Goal: Navigation & Orientation: Find specific page/section

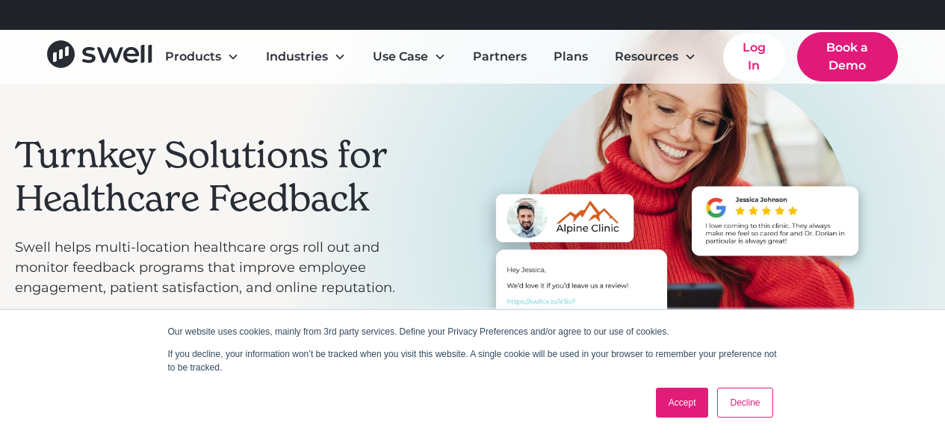
scroll to position [222, 0]
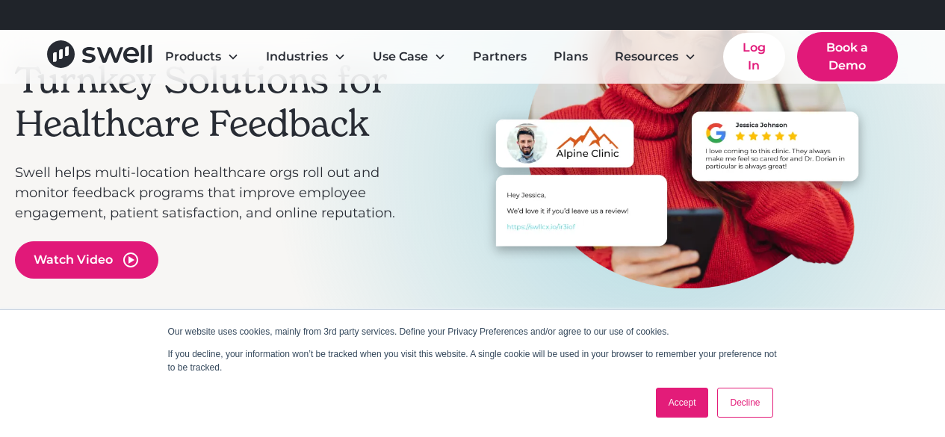
click at [697, 401] on link "Accept" at bounding box center [682, 403] width 53 height 30
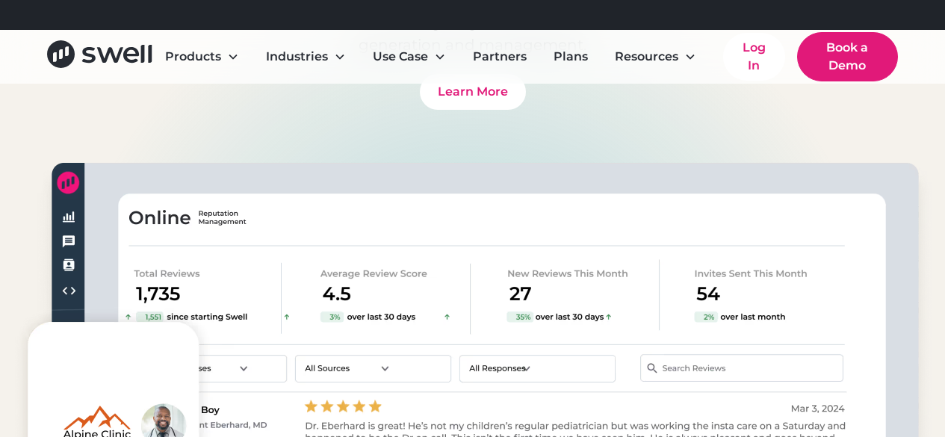
scroll to position [1193, 0]
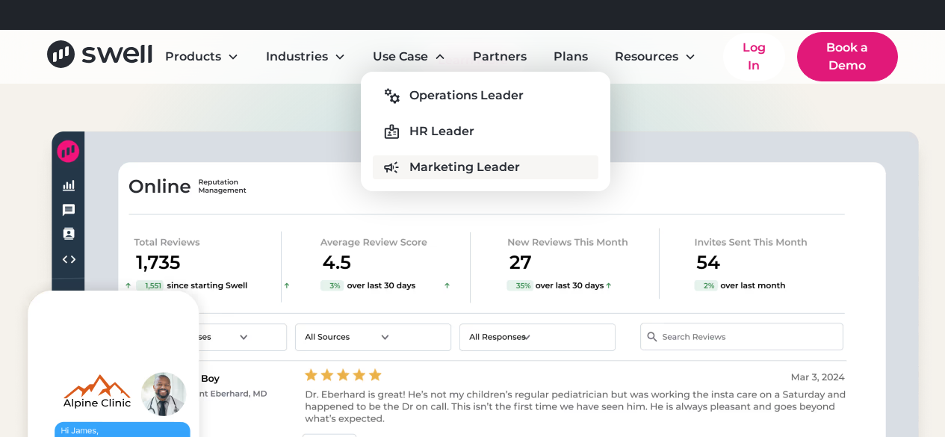
click at [412, 159] on div "Marketing Leader" at bounding box center [465, 167] width 111 height 18
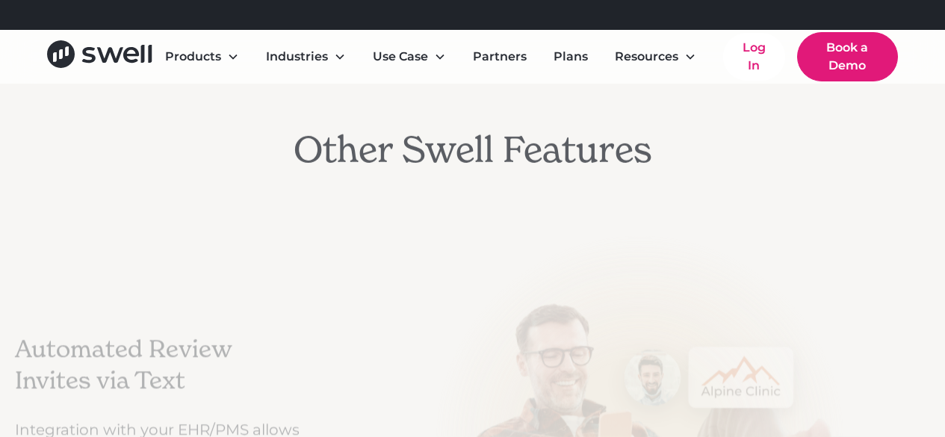
scroll to position [1569, 0]
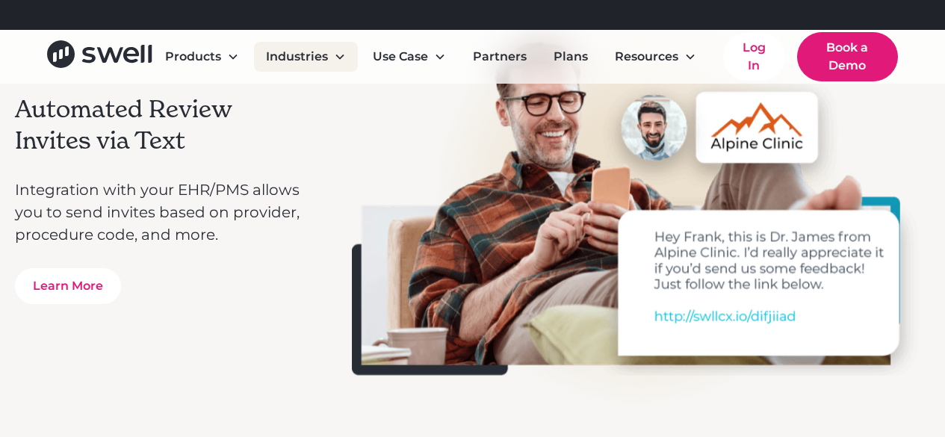
drag, startPoint x: 415, startPoint y: 171, endPoint x: 342, endPoint y: 58, distance: 134.9
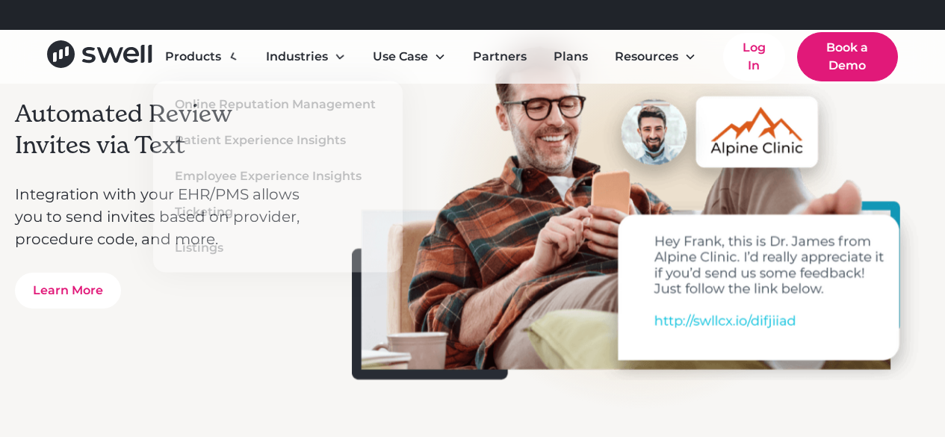
click at [110, 31] on div "Products Online Reputation Management Patient Experience Insights Employee Expe…" at bounding box center [472, 57] width 945 height 54
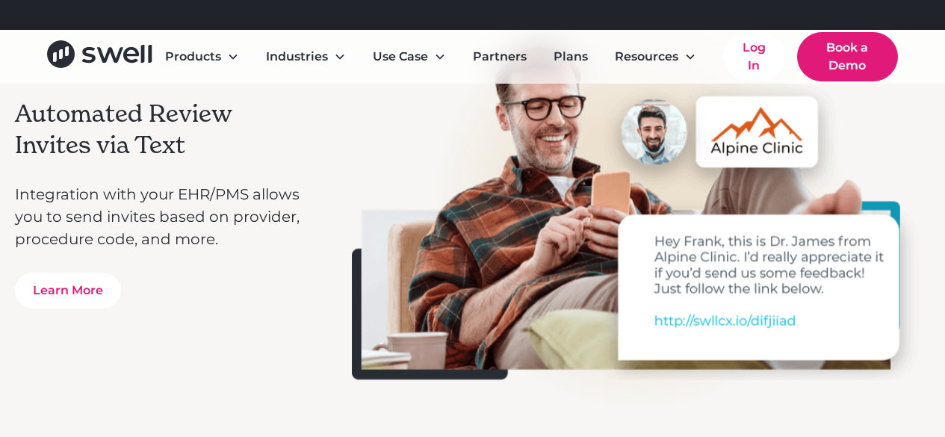
click at [109, 40] on div "Products Online Reputation Management Patient Experience Insights Employee Expe…" at bounding box center [472, 56] width 851 height 49
click at [109, 47] on icon "home" at bounding box center [99, 54] width 105 height 28
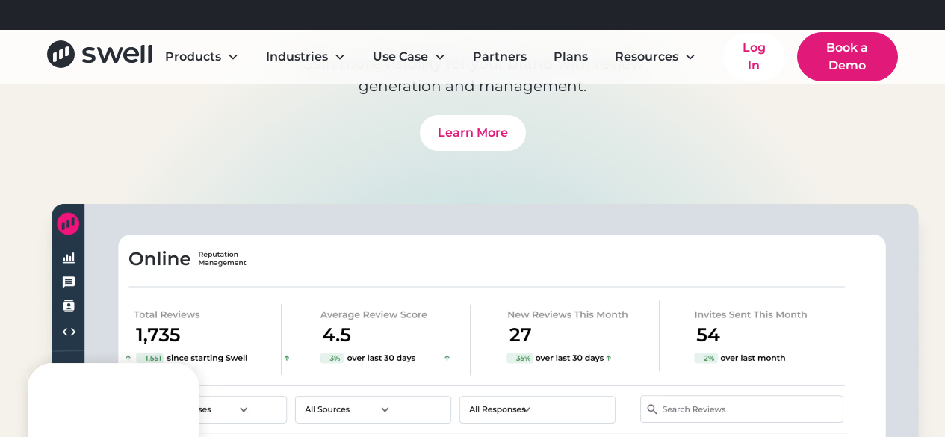
scroll to position [1270, 0]
